Goal: Complete application form: Complete application form

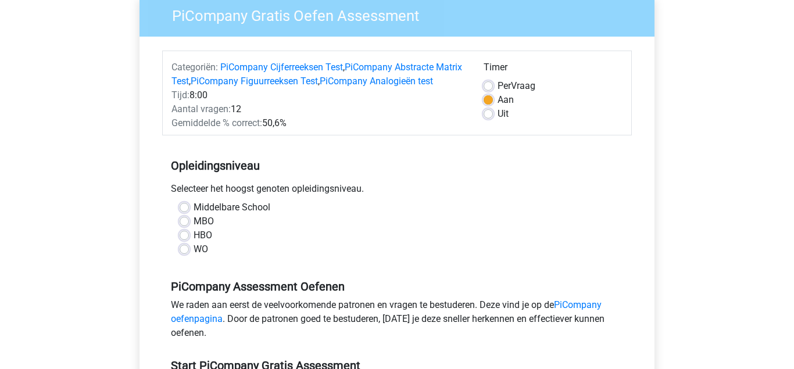
scroll to position [119, 0]
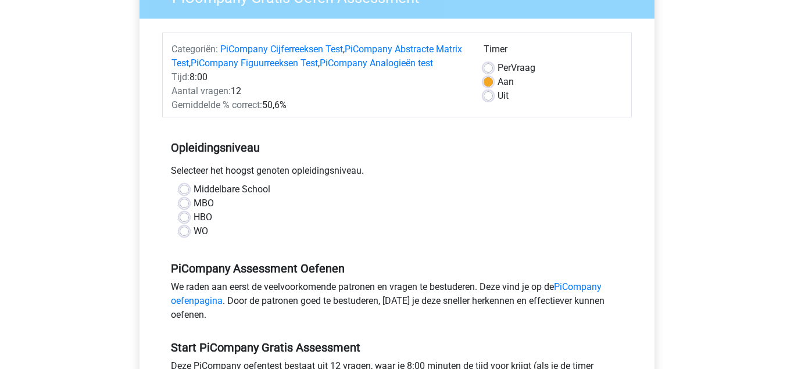
click at [190, 196] on div "Middelbare School" at bounding box center [397, 190] width 435 height 14
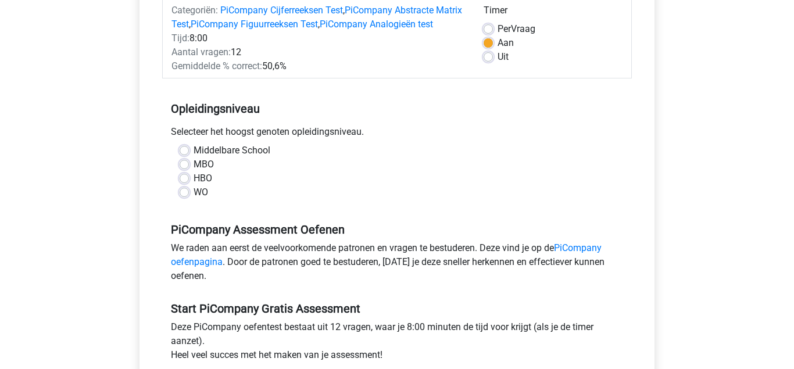
scroll to position [178, 0]
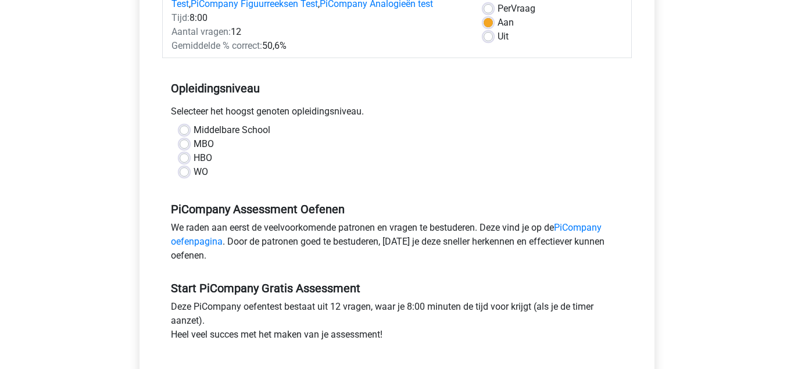
click at [180, 151] on div "MBO" at bounding box center [397, 144] width 435 height 14
click at [194, 137] on label "Middelbare School" at bounding box center [232, 130] width 77 height 14
click at [186, 135] on input "Middelbare School" at bounding box center [184, 129] width 9 height 12
radio input "true"
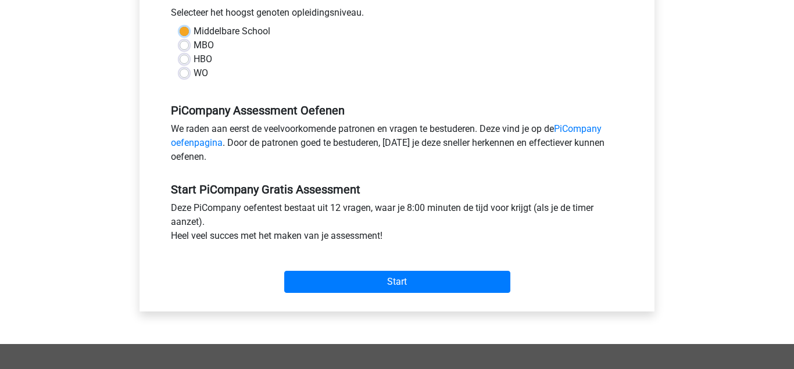
scroll to position [296, 0]
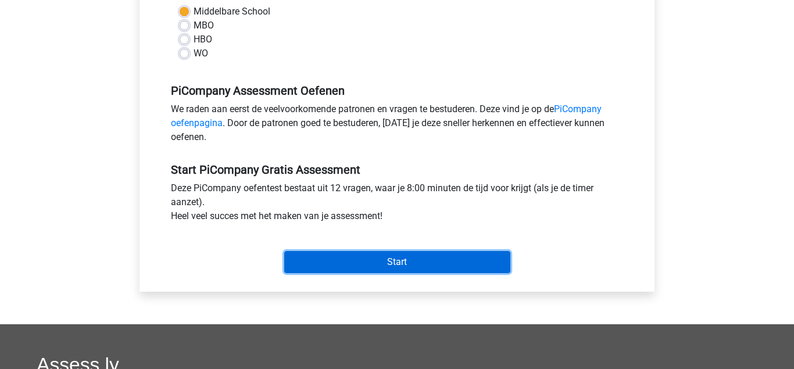
click at [355, 273] on input "Start" at bounding box center [397, 262] width 226 height 22
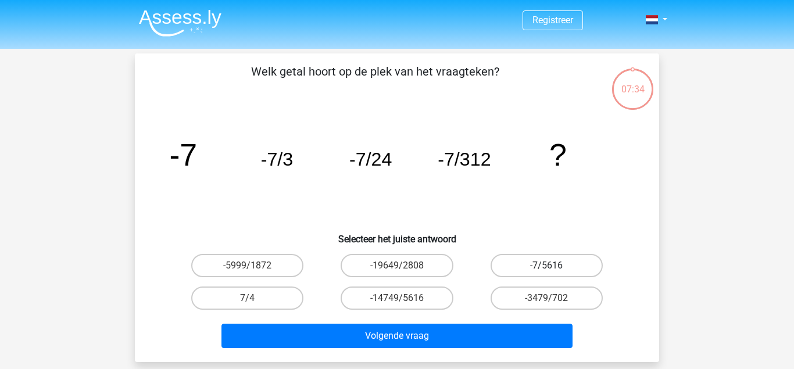
click at [539, 268] on label "-7/5616" at bounding box center [547, 265] width 112 height 23
click at [546, 268] on input "-7/5616" at bounding box center [550, 270] width 8 height 8
radio input "true"
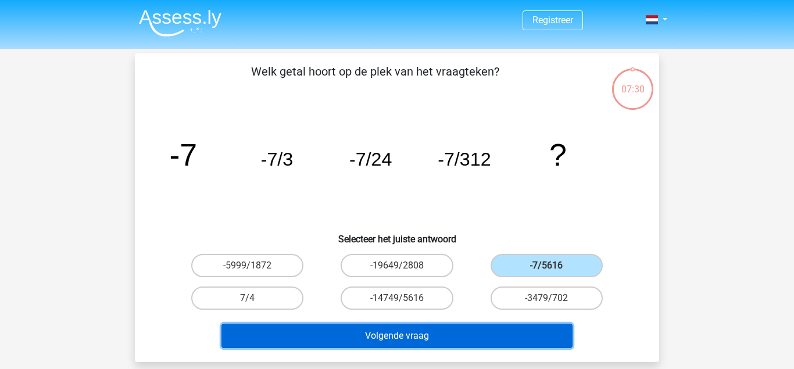
click at [512, 331] on button "Volgende vraag" at bounding box center [397, 336] width 352 height 24
